Goal: Task Accomplishment & Management: Complete application form

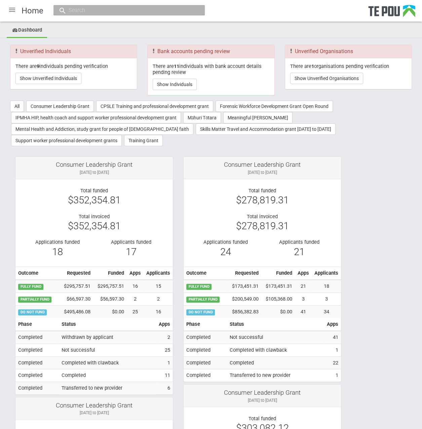
click at [109, 7] on input "text" at bounding box center [126, 10] width 118 height 7
paste input "nemmcghee@gmail.com"
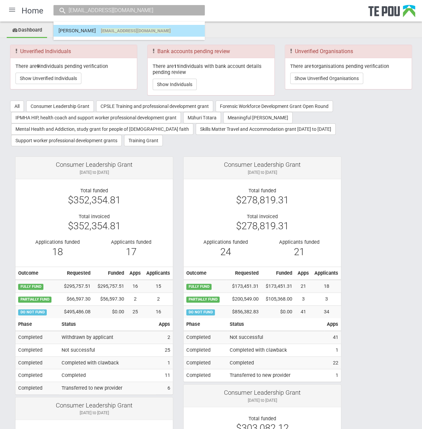
type input "nemmcghee@gmail.com"
click at [157, 27] on link "Natalie Mcghee nemmcghee@gmail.com" at bounding box center [129, 31] width 141 height 10
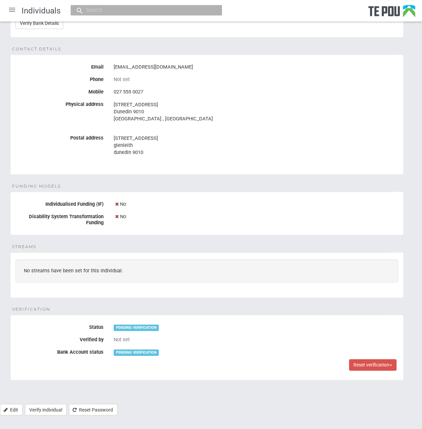
scroll to position [3, 0]
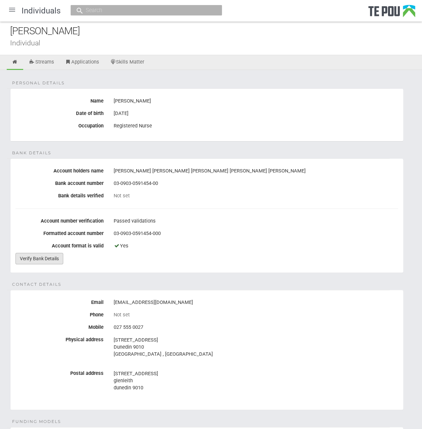
click at [31, 254] on link "Verify Bank Details" at bounding box center [39, 258] width 48 height 11
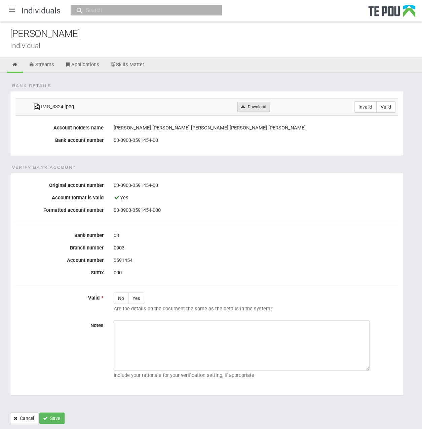
click at [255, 107] on link "Download" at bounding box center [253, 107] width 33 height 10
click at [390, 105] on label "Valid" at bounding box center [385, 106] width 19 height 11
radio input "true"
click at [137, 298] on label "Yes" at bounding box center [136, 298] width 16 height 11
radio input "true"
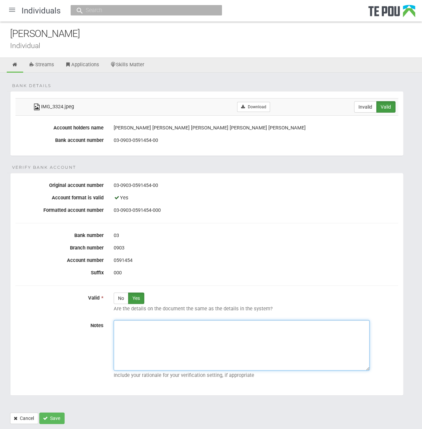
click at [204, 327] on textarea "Notes" at bounding box center [242, 345] width 256 height 50
paste textarea "Verified by Melody @ 29/8/2025"
type textarea "Verified by Melody @ 29/8/2025"
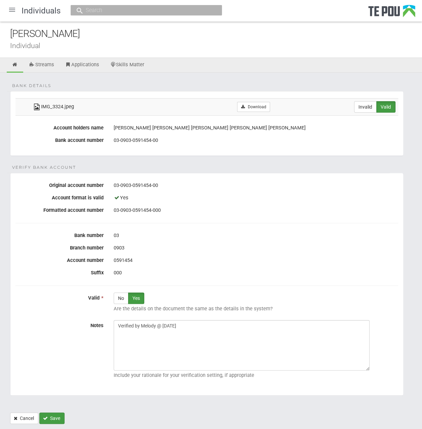
click at [44, 417] on icon "Save" at bounding box center [45, 418] width 5 height 5
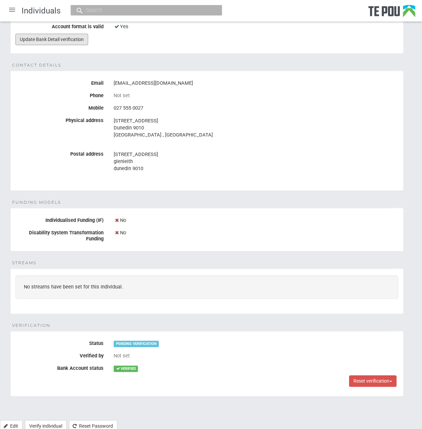
scroll to position [238, 0]
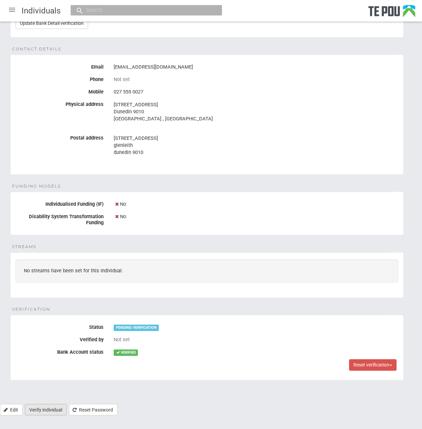
click at [50, 408] on link "Verify individual" at bounding box center [46, 409] width 42 height 11
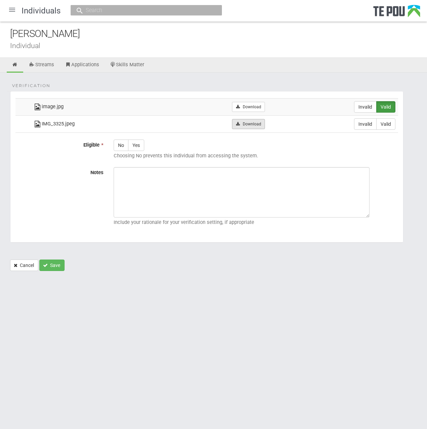
click at [254, 125] on link "Download" at bounding box center [248, 124] width 33 height 10
click at [252, 106] on link "Download" at bounding box center [248, 107] width 33 height 10
click at [223, 312] on html "Home Applications Grant rounds Applicants Organisations Individuals Moderation …" at bounding box center [213, 214] width 427 height 429
click at [396, 121] on td "Invalid Valid" at bounding box center [333, 123] width 130 height 17
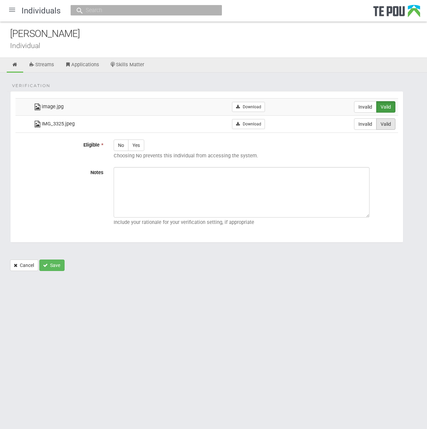
click at [391, 122] on label "Valid" at bounding box center [385, 123] width 19 height 11
radio input "true"
click at [140, 145] on label "Yes" at bounding box center [136, 145] width 16 height 11
radio input "true"
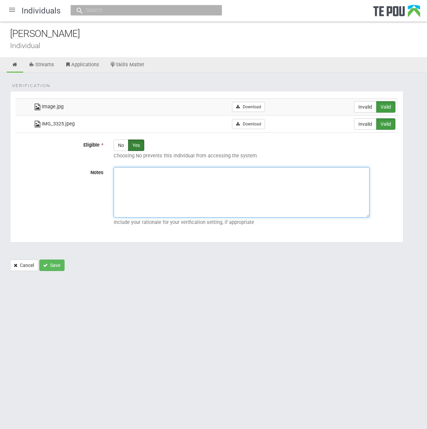
click at [150, 183] on textarea "Notes" at bounding box center [242, 192] width 256 height 50
paste textarea "Verified by Melody @ [DATE]"
type textarea "Verified by Melody @ [DATE]"
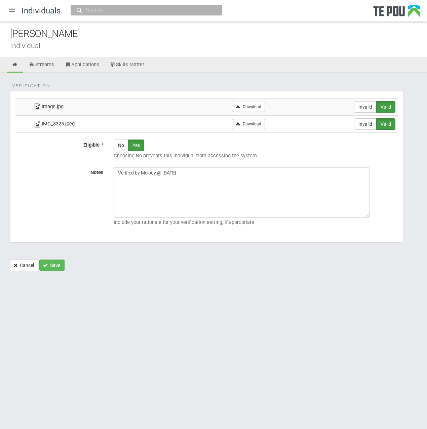
click at [52, 270] on div "Verification image.jpg Download Invalid Valid IMG_3325.jpeg" at bounding box center [213, 175] width 427 height 205
click at [54, 265] on button "Save" at bounding box center [51, 265] width 25 height 11
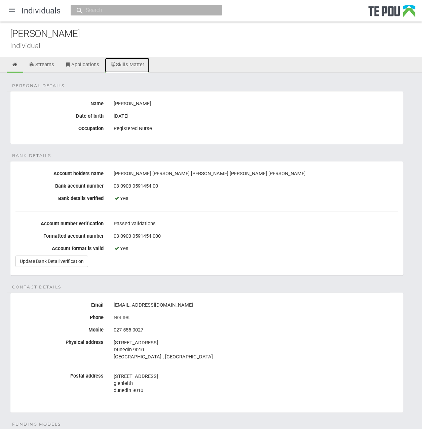
click at [130, 62] on link "Skills Matter" at bounding box center [127, 65] width 45 height 15
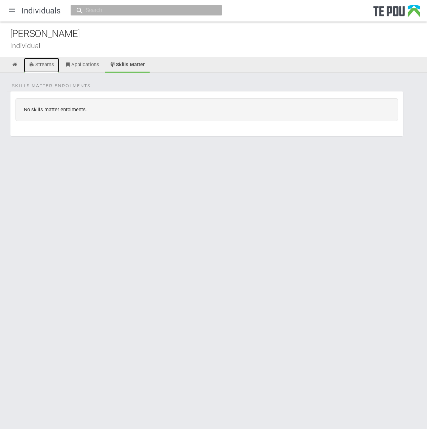
click at [52, 67] on link "Streams" at bounding box center [41, 65] width 35 height 15
